Goal: Find specific page/section: Find specific page/section

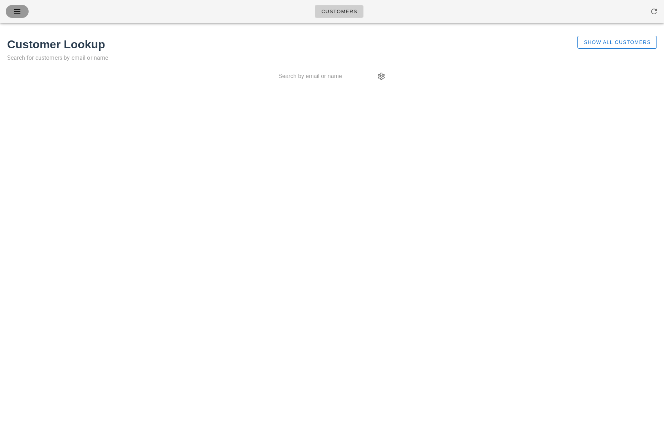
click at [16, 9] on icon "button" at bounding box center [17, 11] width 9 height 9
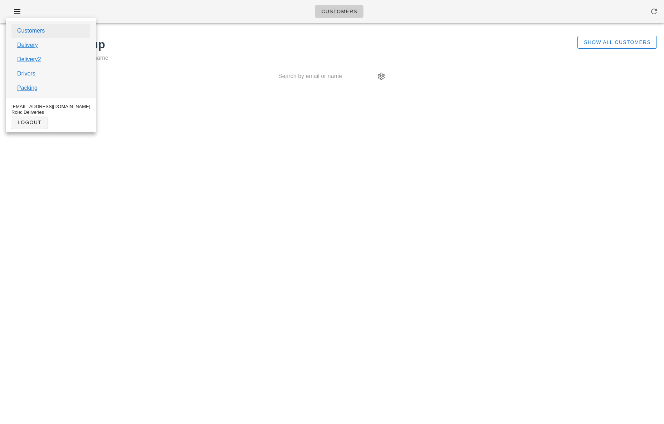
click at [32, 31] on link "Customers" at bounding box center [31, 30] width 28 height 9
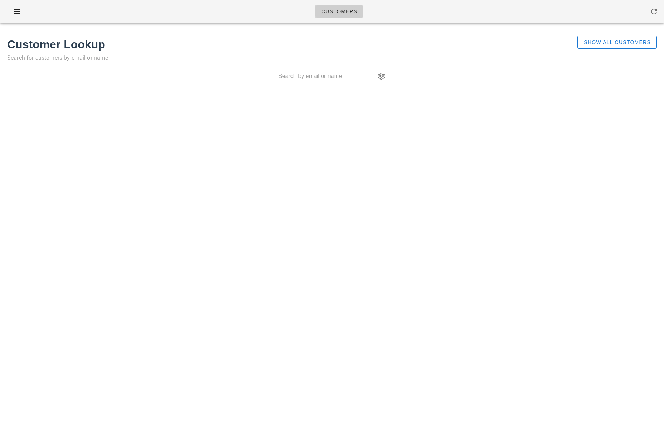
click at [322, 77] on input "text" at bounding box center [326, 75] width 97 height 11
paste input "[PERSON_NAME]"
type input "[PERSON_NAME]"
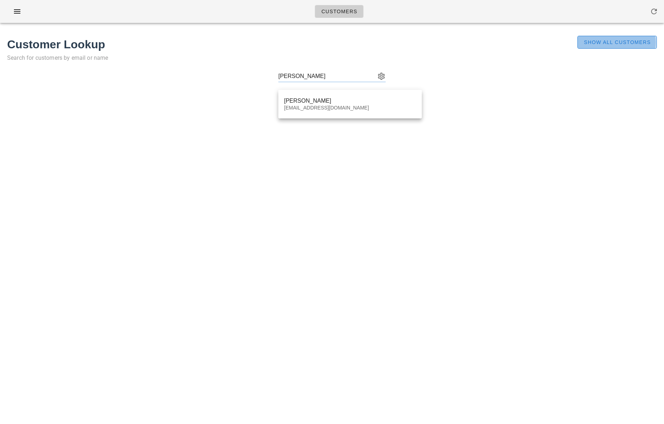
click at [585, 45] on span "Show All Customers" at bounding box center [616, 42] width 67 height 6
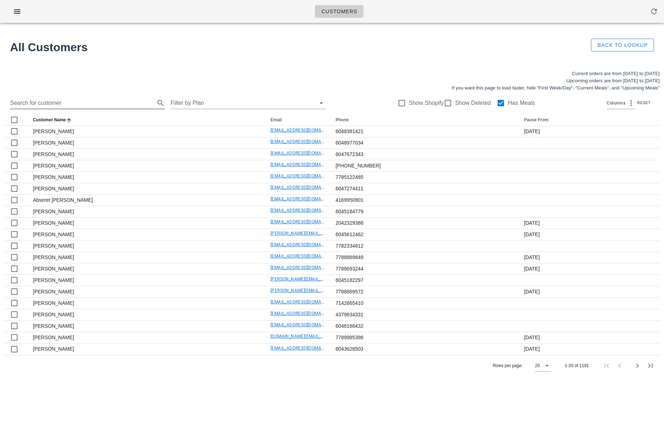
click at [95, 103] on input "Search for customer" at bounding box center [81, 102] width 143 height 11
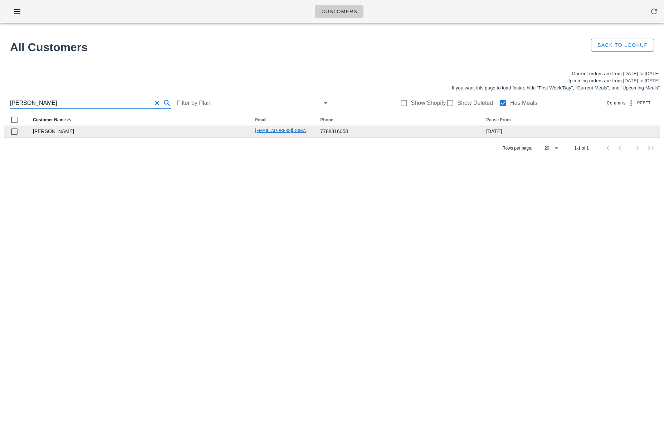
type input "[PERSON_NAME]"
drag, startPoint x: 235, startPoint y: 134, endPoint x: 305, endPoint y: 133, distance: 70.4
click at [306, 132] on tr "[PERSON_NAME] [EMAIL_ADDRESS][DOMAIN_NAME] 7788816050 [DATE]" at bounding box center [331, 131] width 655 height 11
copy tr "[EMAIL_ADDRESS][DOMAIN_NAME]"
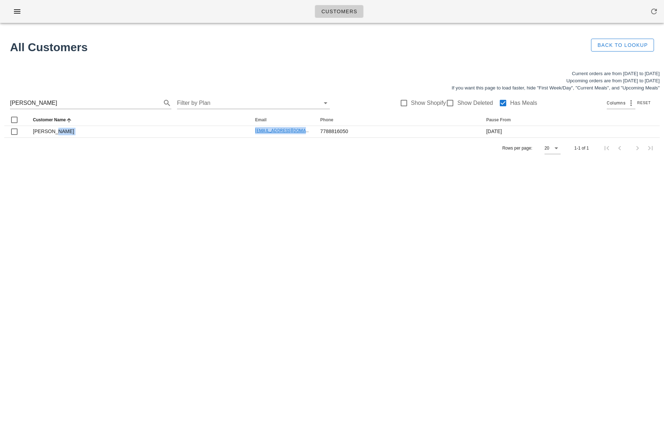
copy tr "[EMAIL_ADDRESS][DOMAIN_NAME]"
